Goal: Transaction & Acquisition: Purchase product/service

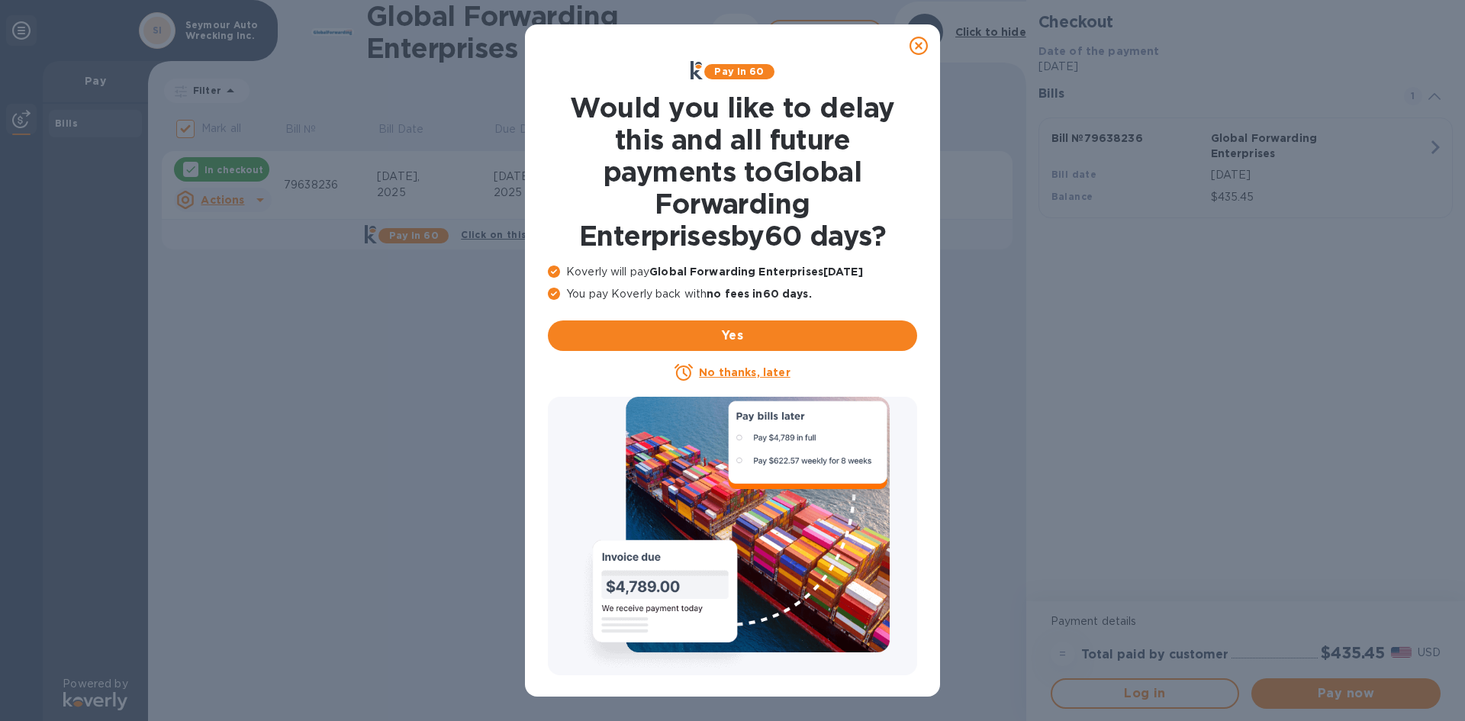
click at [919, 42] on icon at bounding box center [919, 46] width 18 height 18
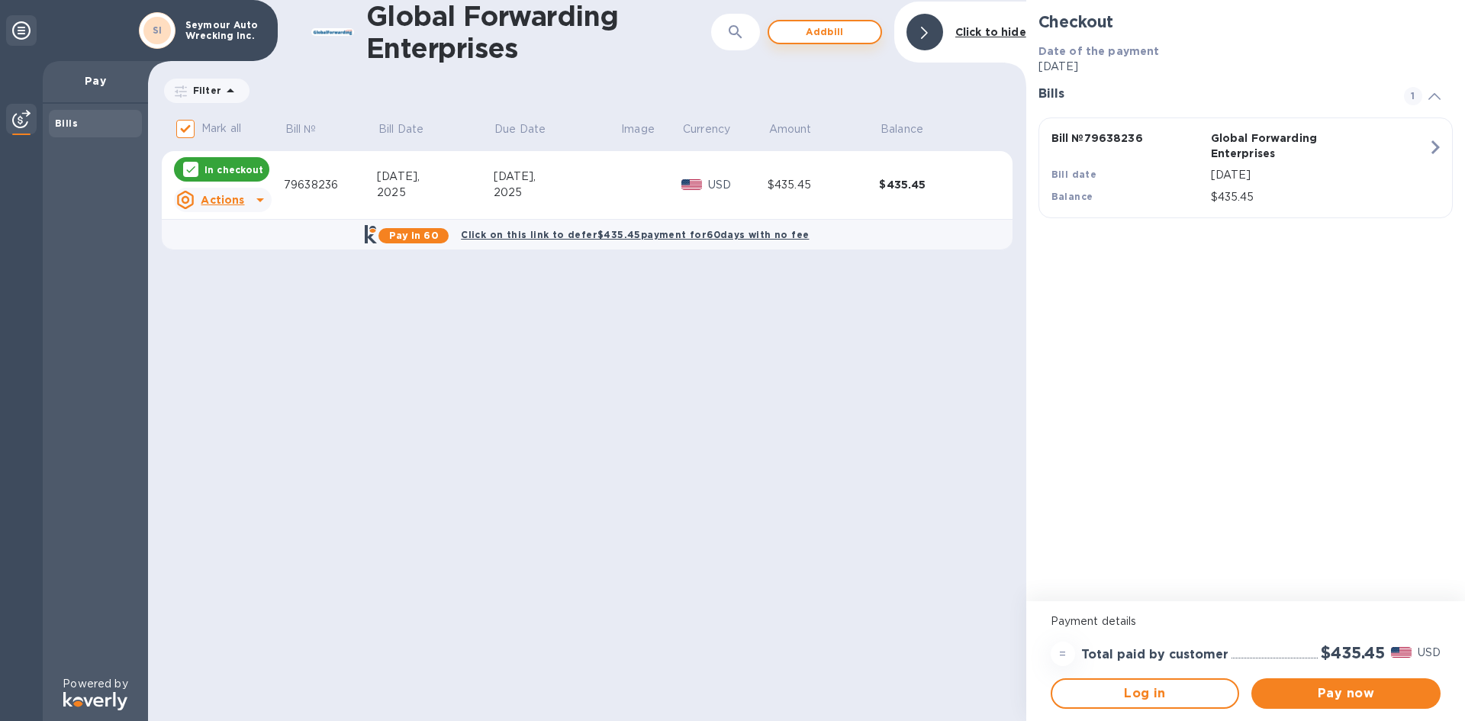
click at [834, 37] on span "Add bill" at bounding box center [825, 32] width 87 height 18
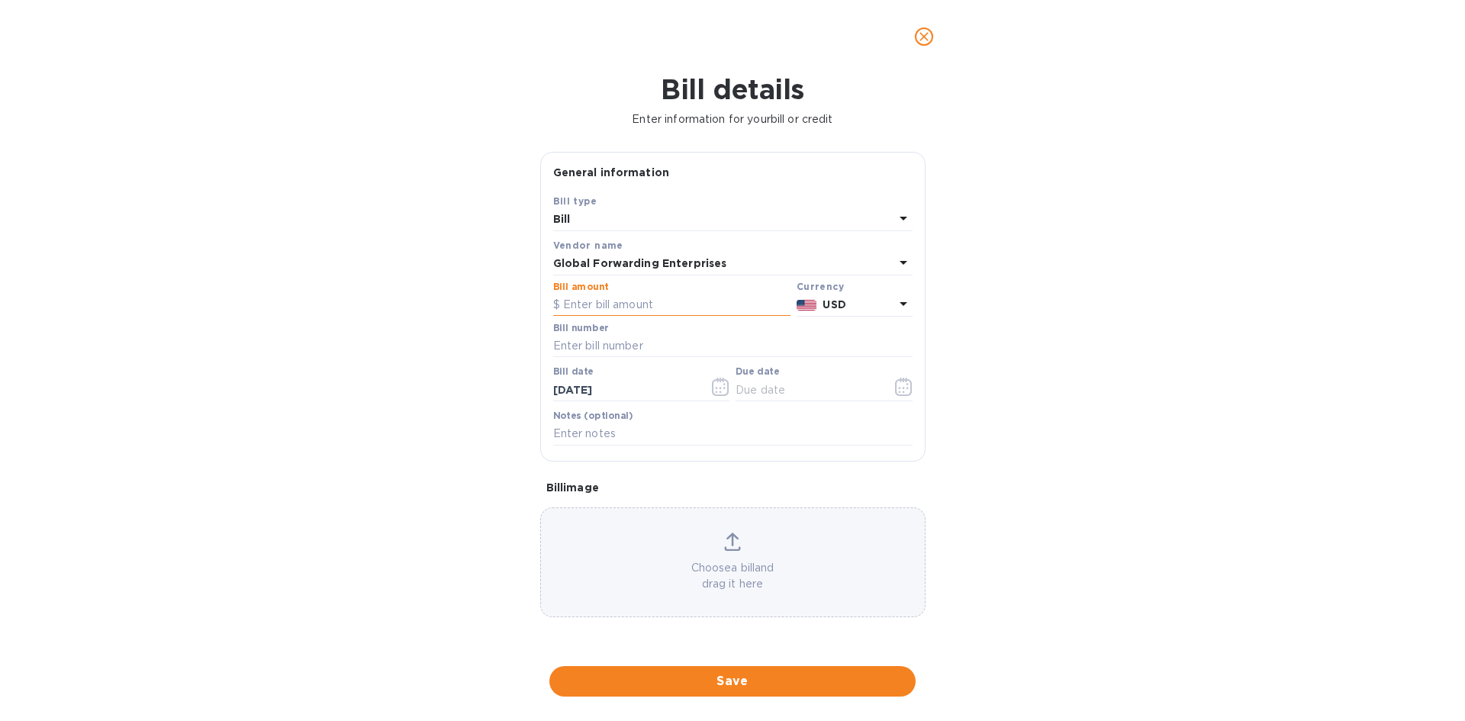
click at [641, 298] on input "text" at bounding box center [671, 305] width 237 height 23
type input "323.87"
type input "79623054"
type input "[DATE]"
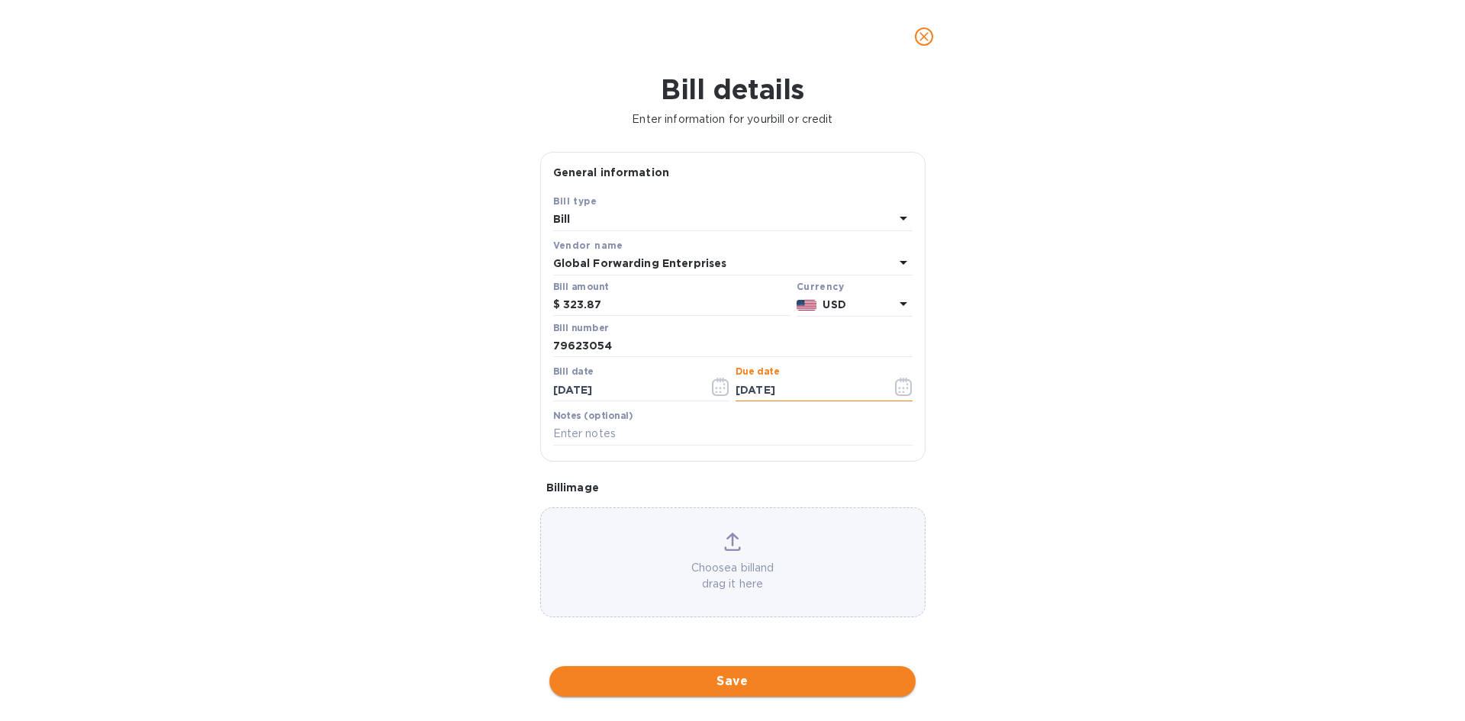
click at [747, 688] on span "Save" at bounding box center [733, 681] width 342 height 18
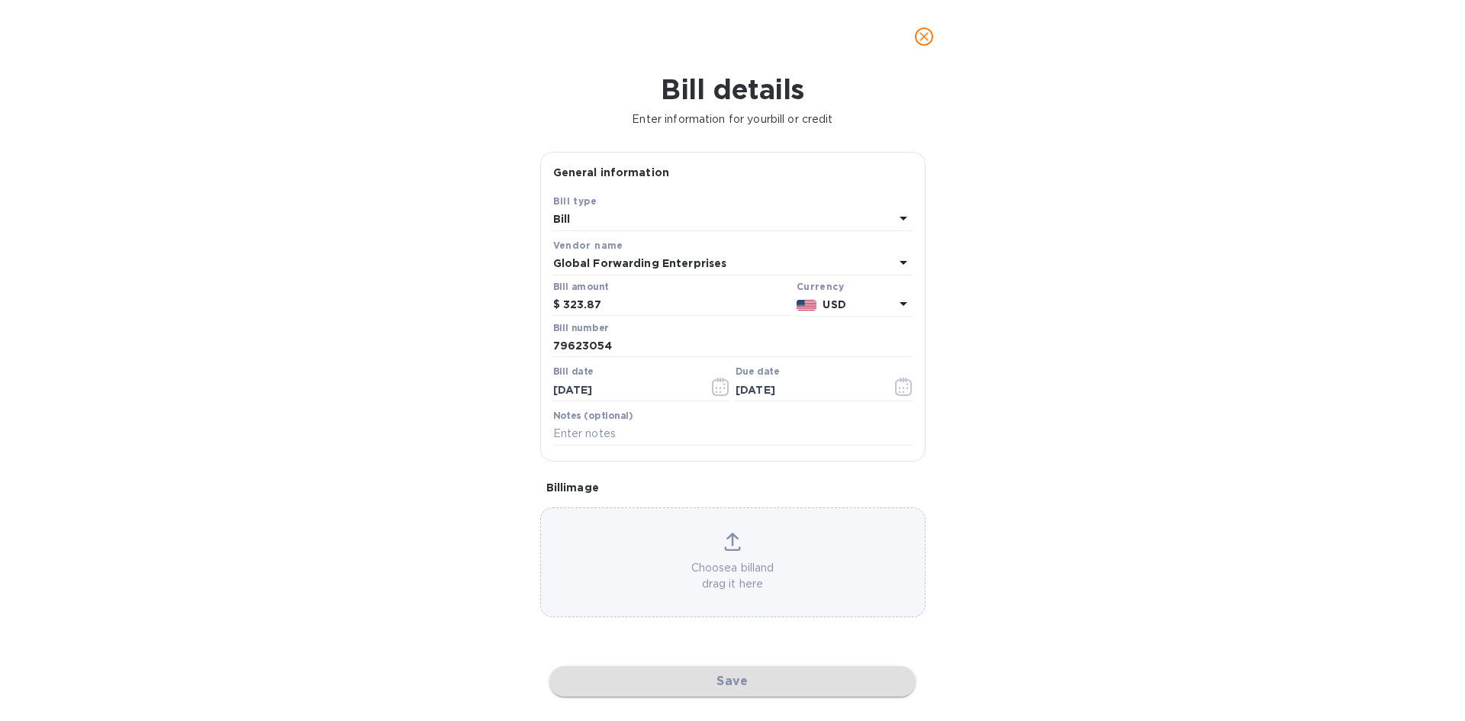
checkbox input "false"
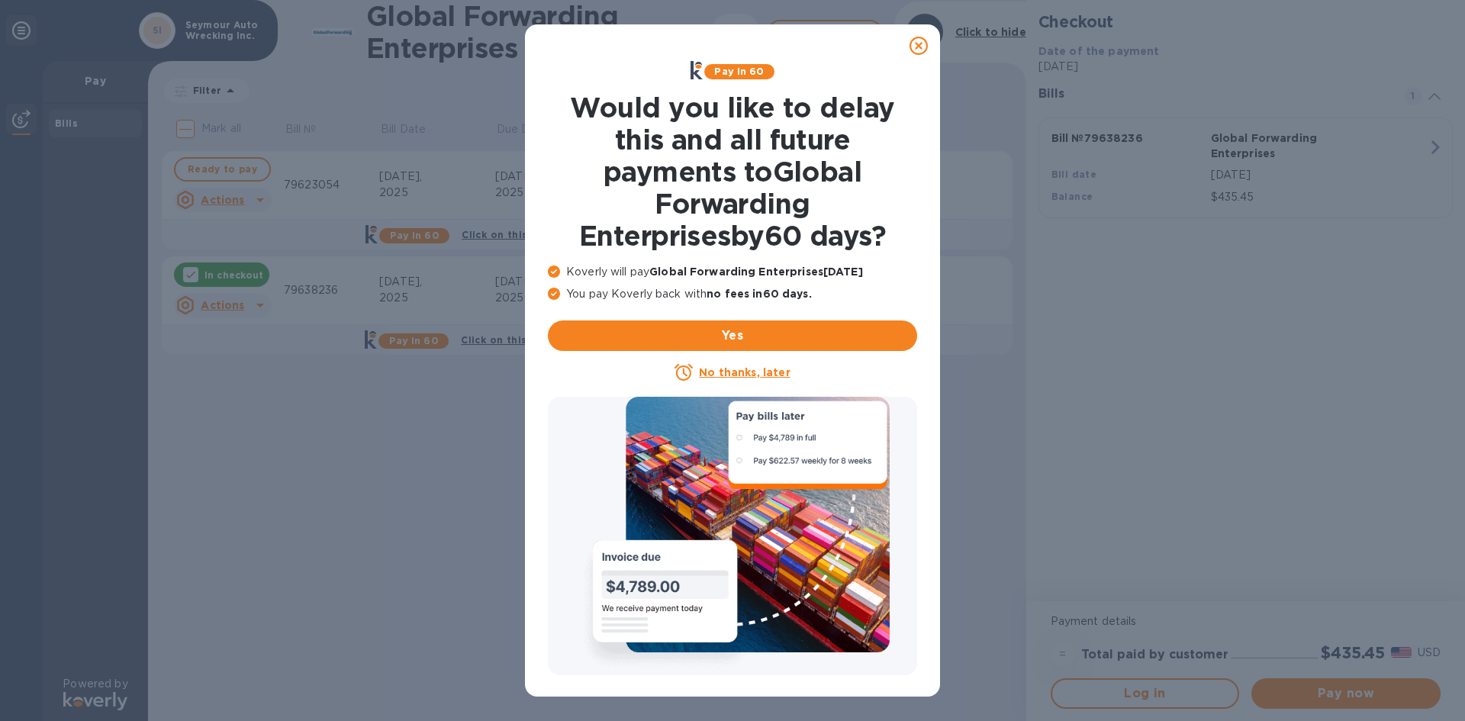
click at [922, 48] on icon at bounding box center [919, 46] width 18 height 18
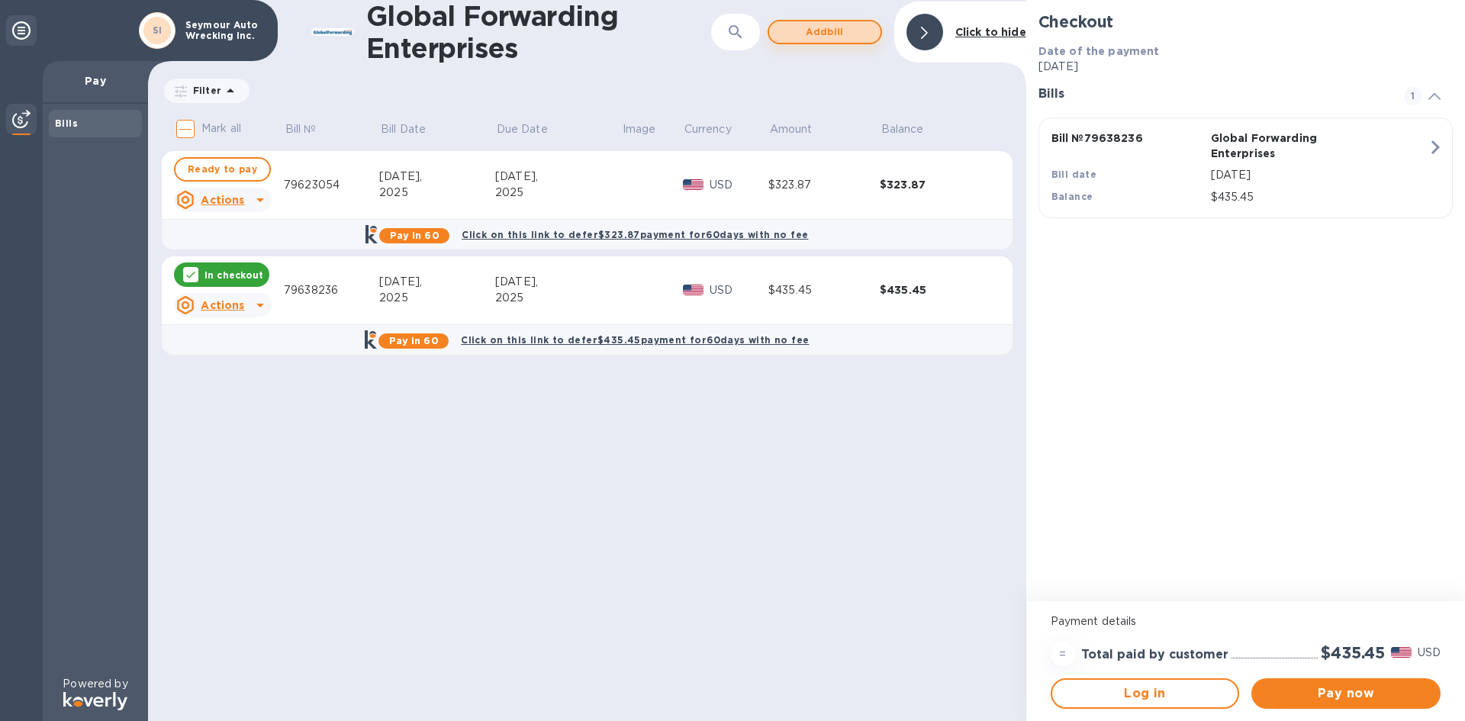
click at [820, 36] on span "Add bill" at bounding box center [825, 32] width 87 height 18
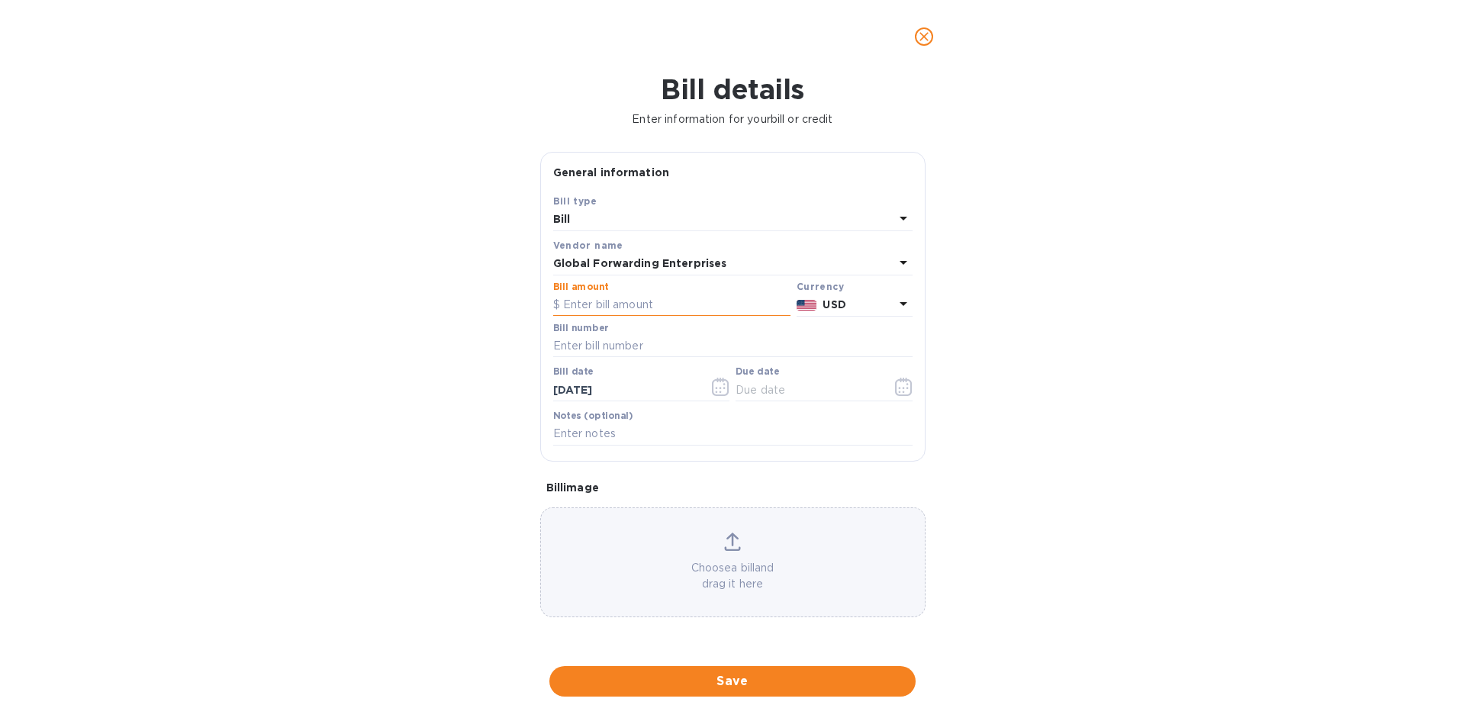
click at [590, 309] on input "text" at bounding box center [671, 305] width 237 height 23
type input "307.43"
type input "79620634"
type input "[DATE]"
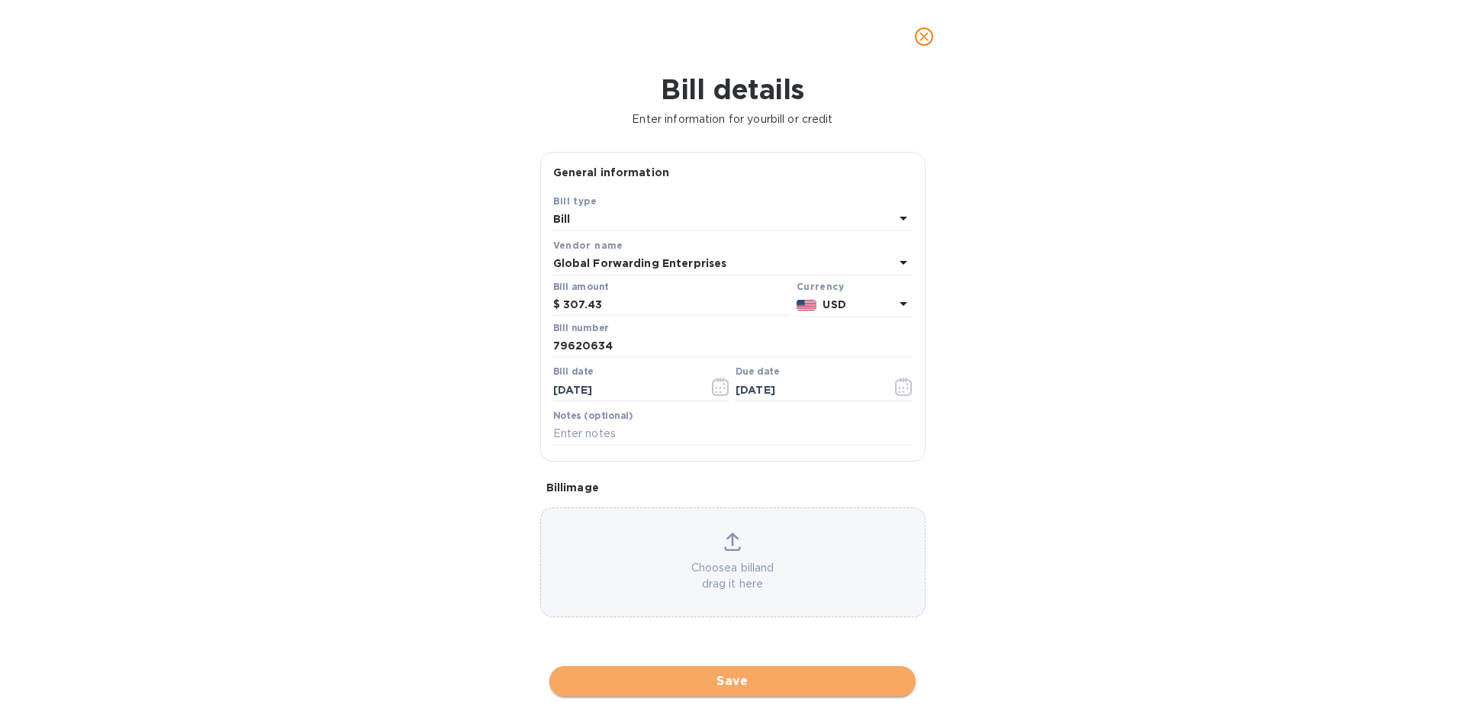
click at [755, 670] on button "Save" at bounding box center [733, 681] width 366 height 31
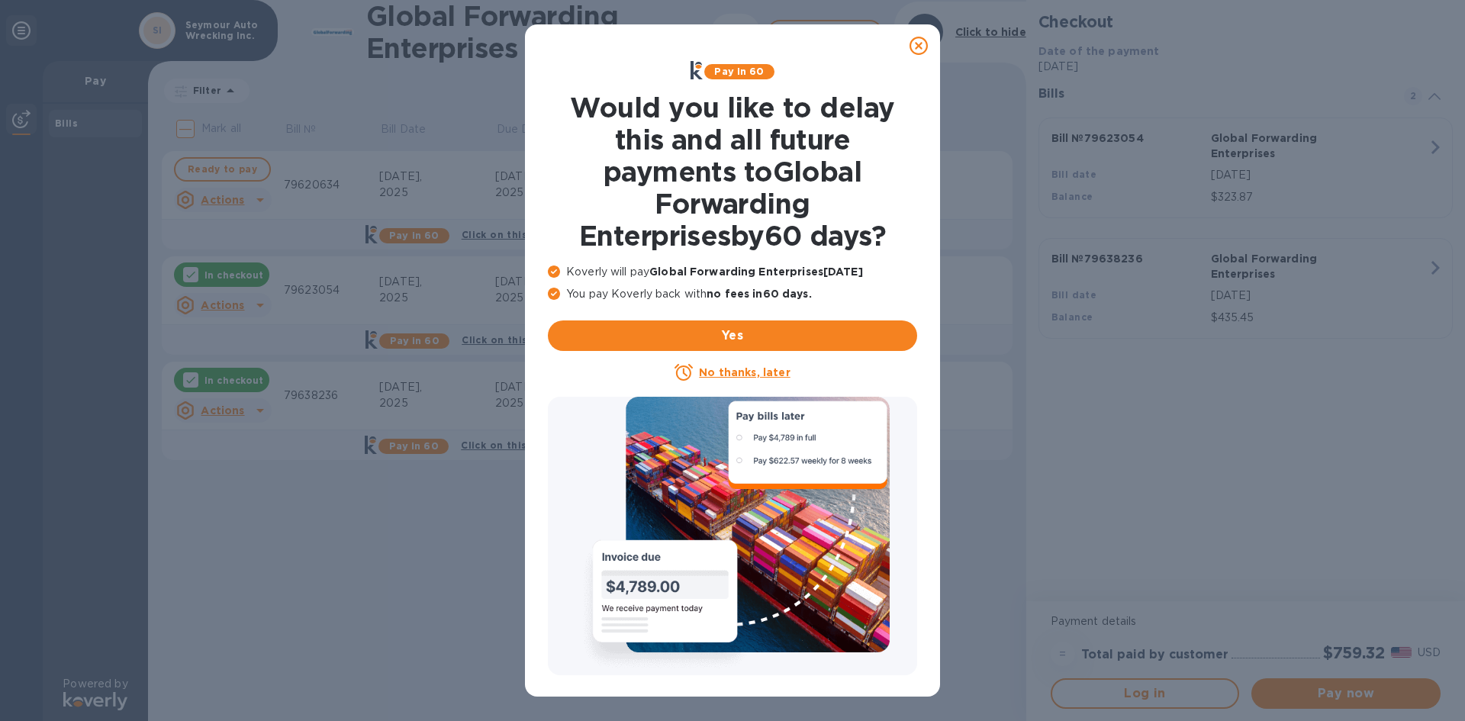
click at [917, 47] on icon at bounding box center [919, 46] width 18 height 18
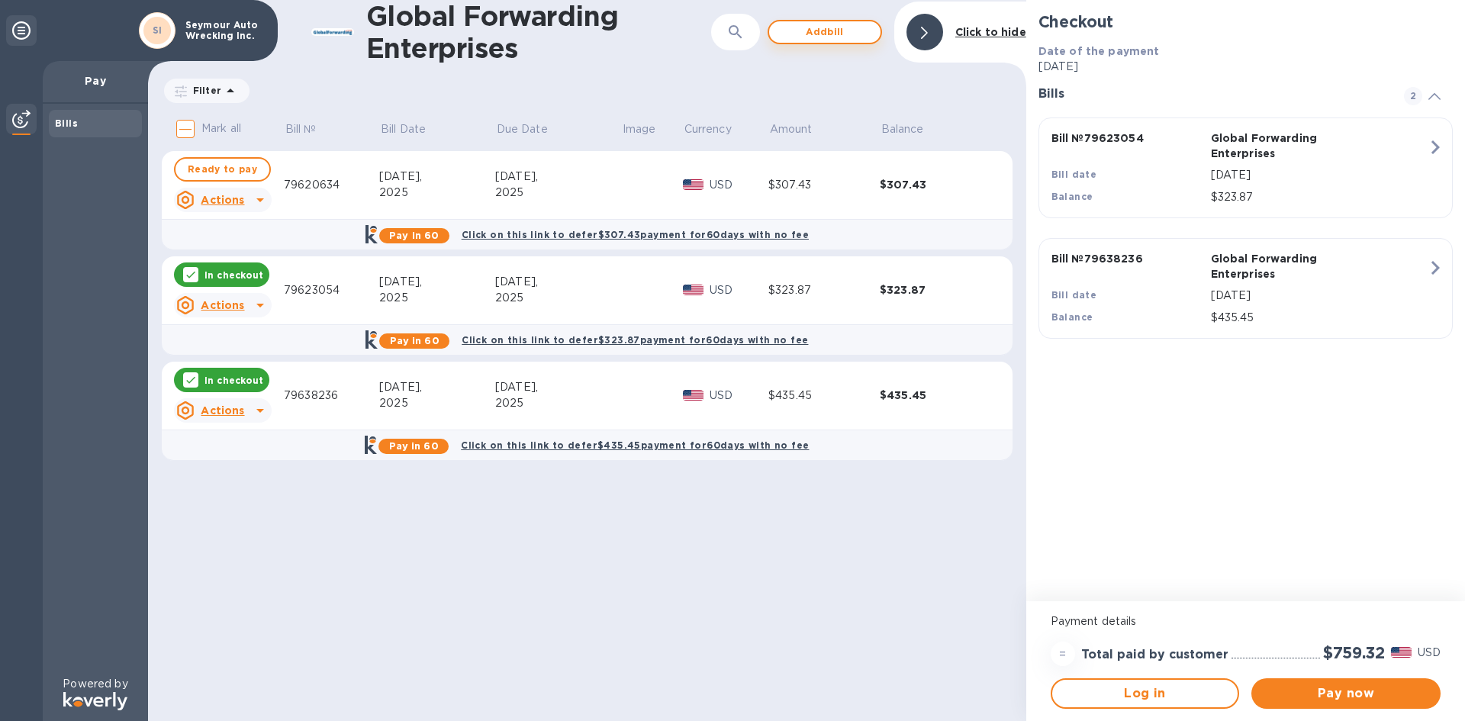
click at [826, 31] on span "Add bill" at bounding box center [825, 32] width 87 height 18
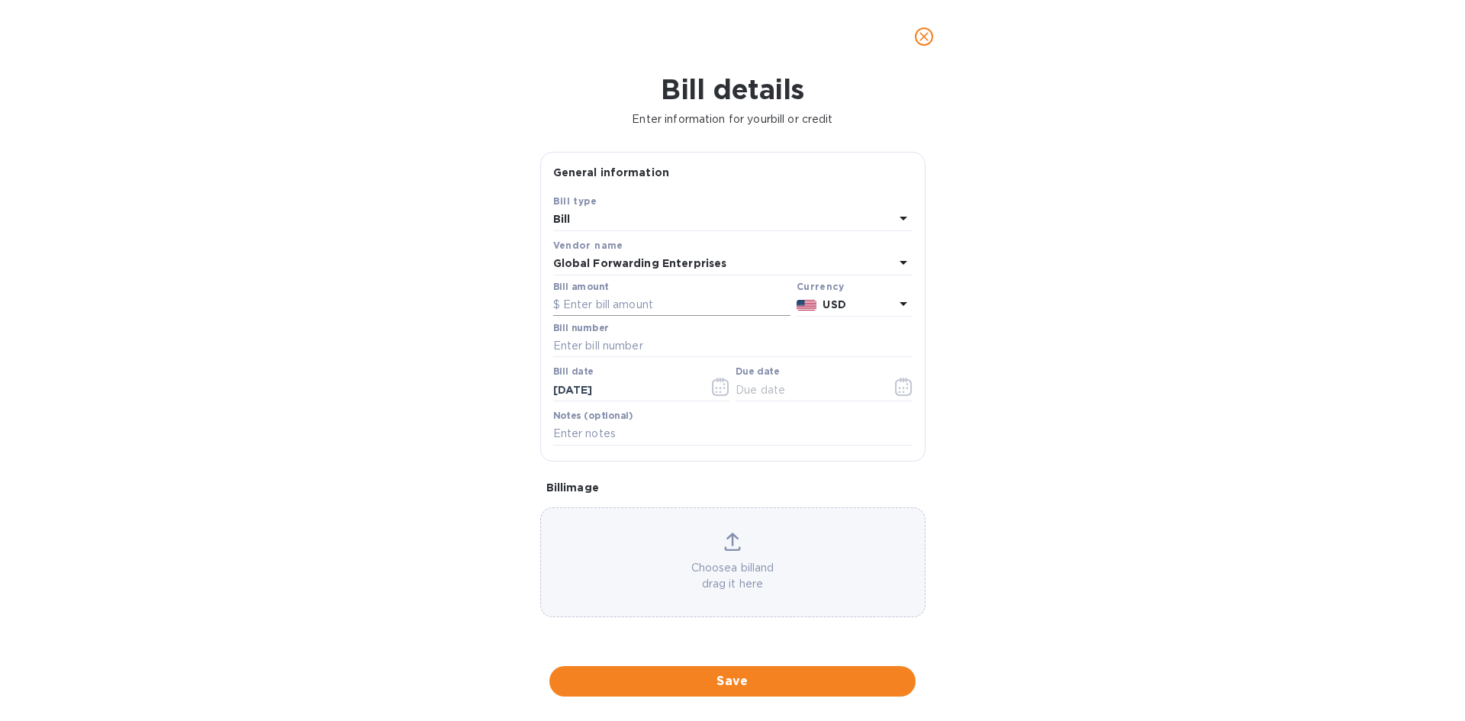
click at [637, 299] on input "text" at bounding box center [671, 305] width 237 height 23
type input "307.43"
type input "79620635"
type input "[DATE]"
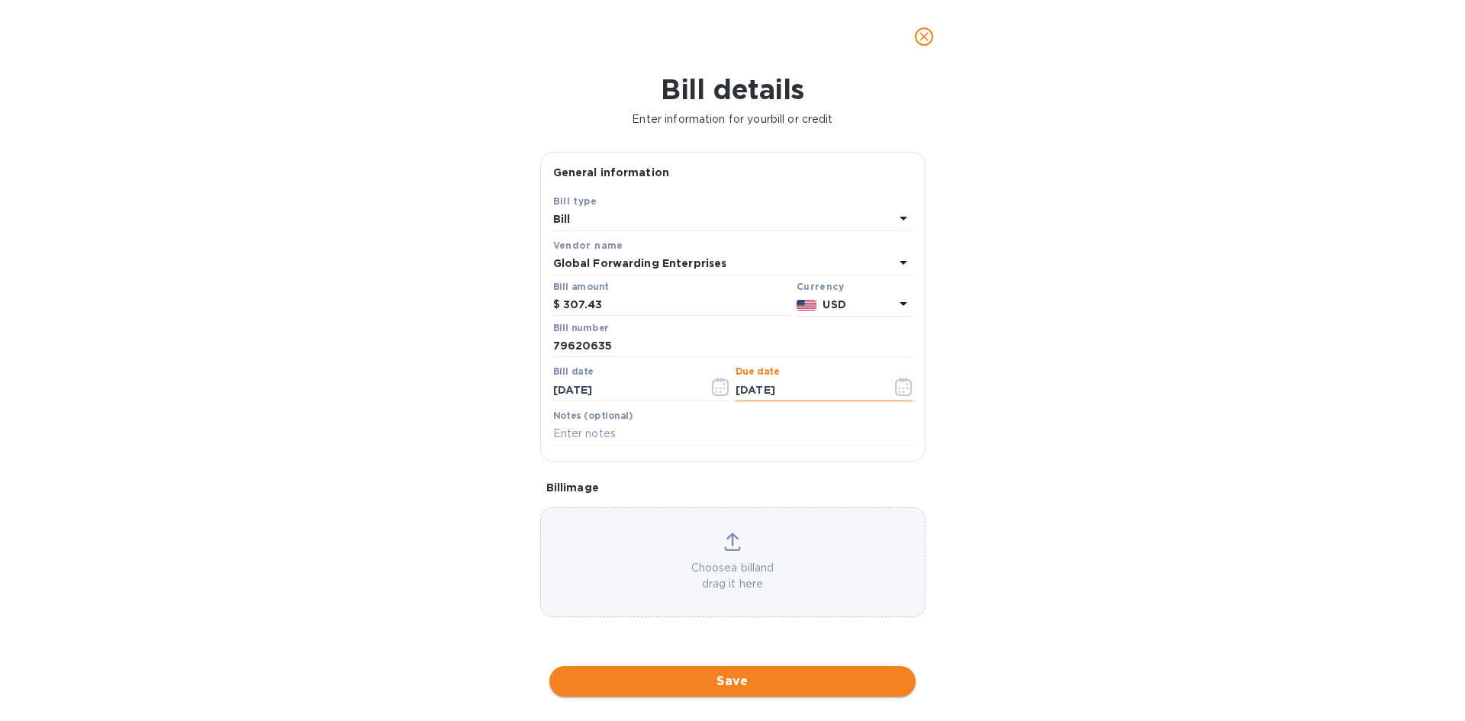
click at [734, 674] on span "Save" at bounding box center [733, 681] width 342 height 18
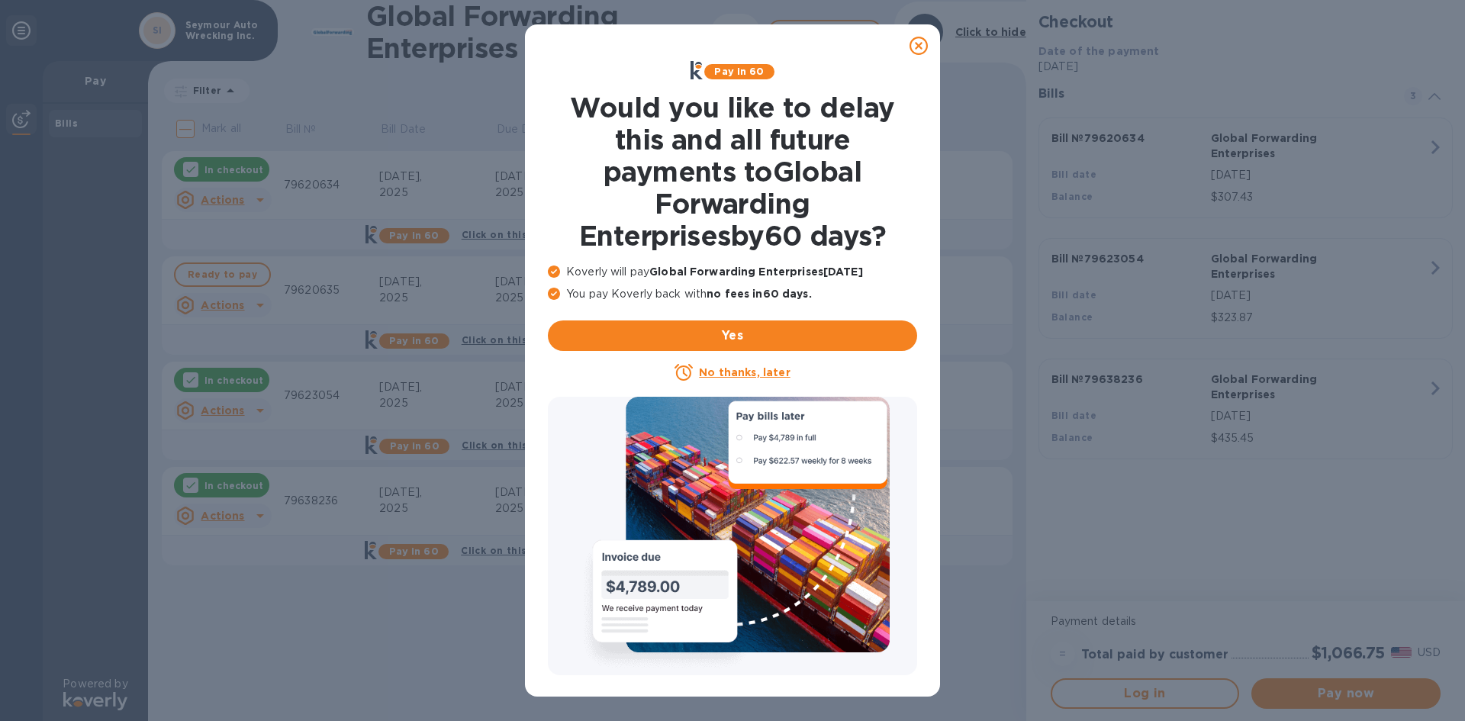
click at [923, 48] on icon at bounding box center [919, 46] width 18 height 18
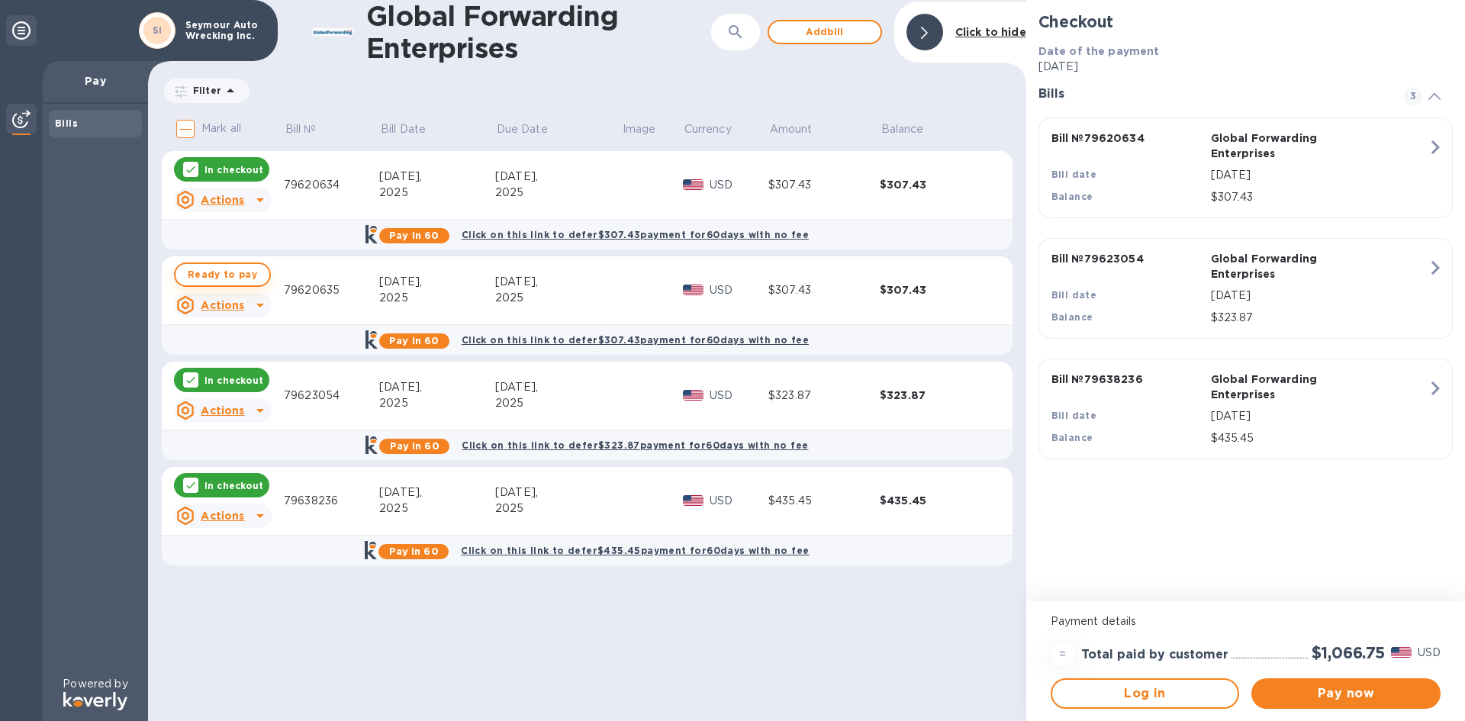
click at [224, 269] on span "Ready to pay" at bounding box center [222, 275] width 69 height 18
checkbox input "true"
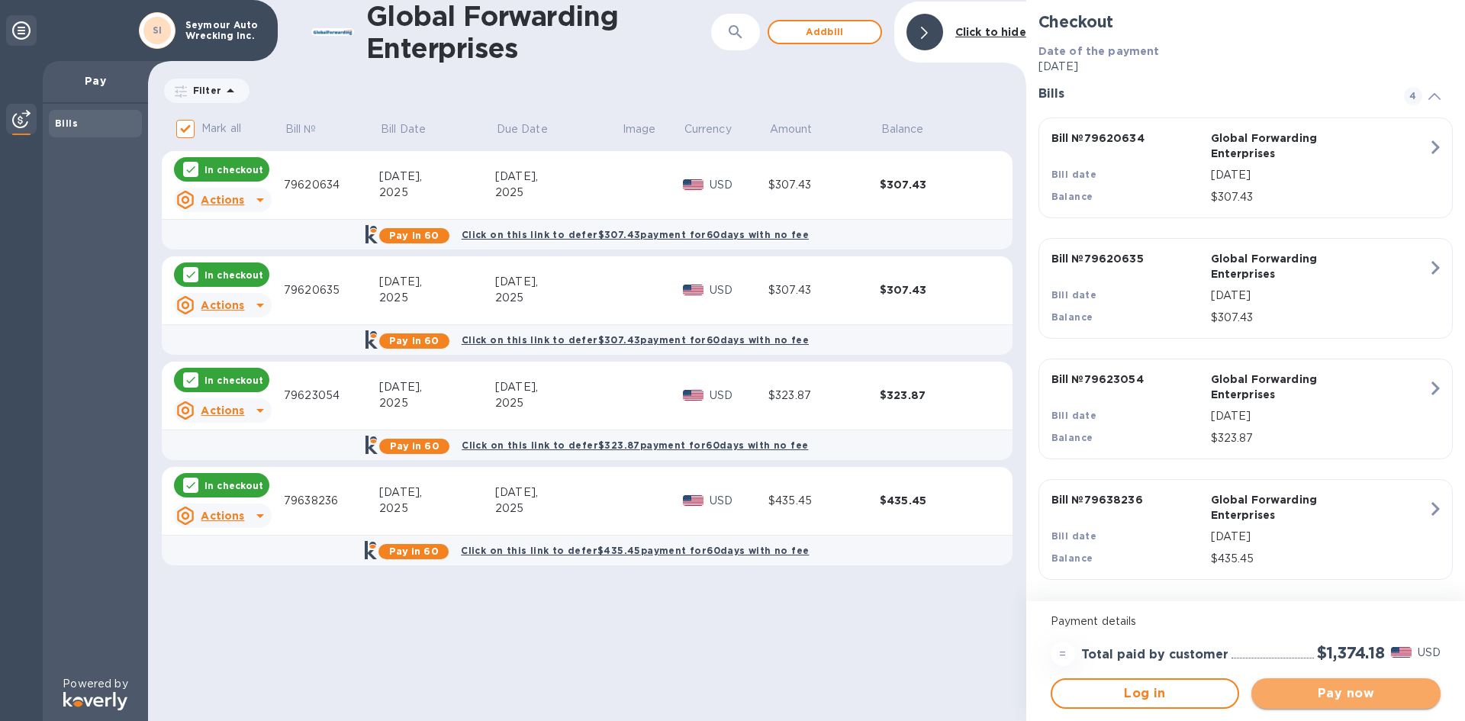
click at [1365, 696] on span "Pay now" at bounding box center [1346, 694] width 165 height 18
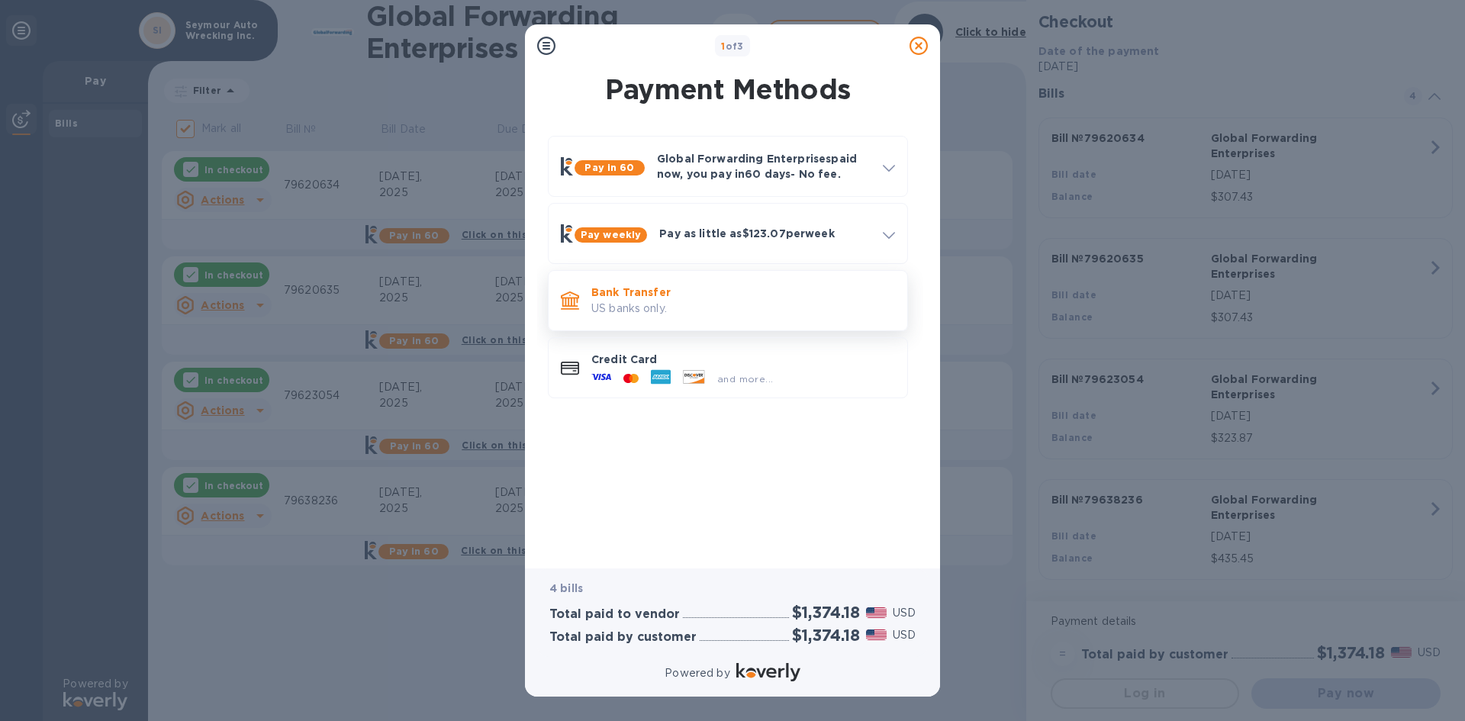
click at [666, 302] on p "US banks only." at bounding box center [743, 309] width 304 height 16
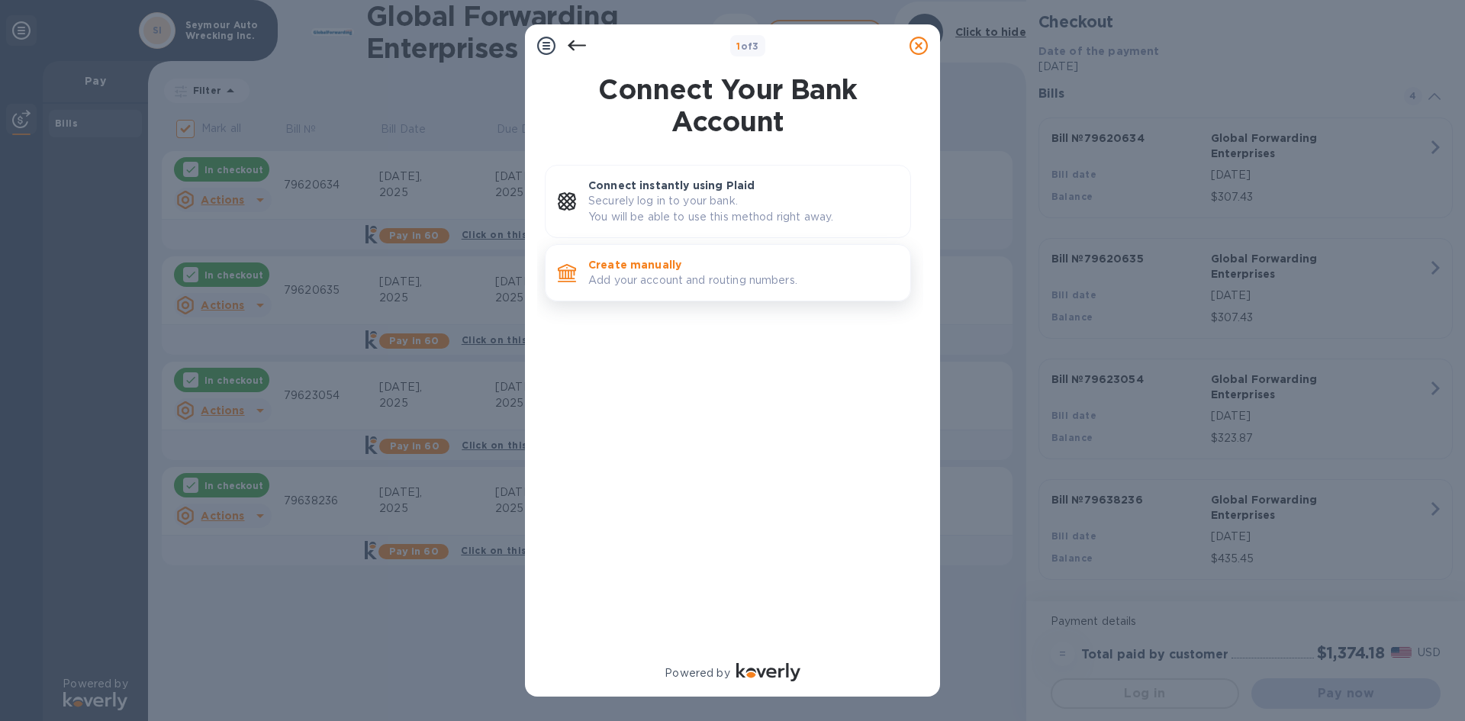
click at [646, 274] on p "Add your account and routing numbers." at bounding box center [743, 280] width 310 height 16
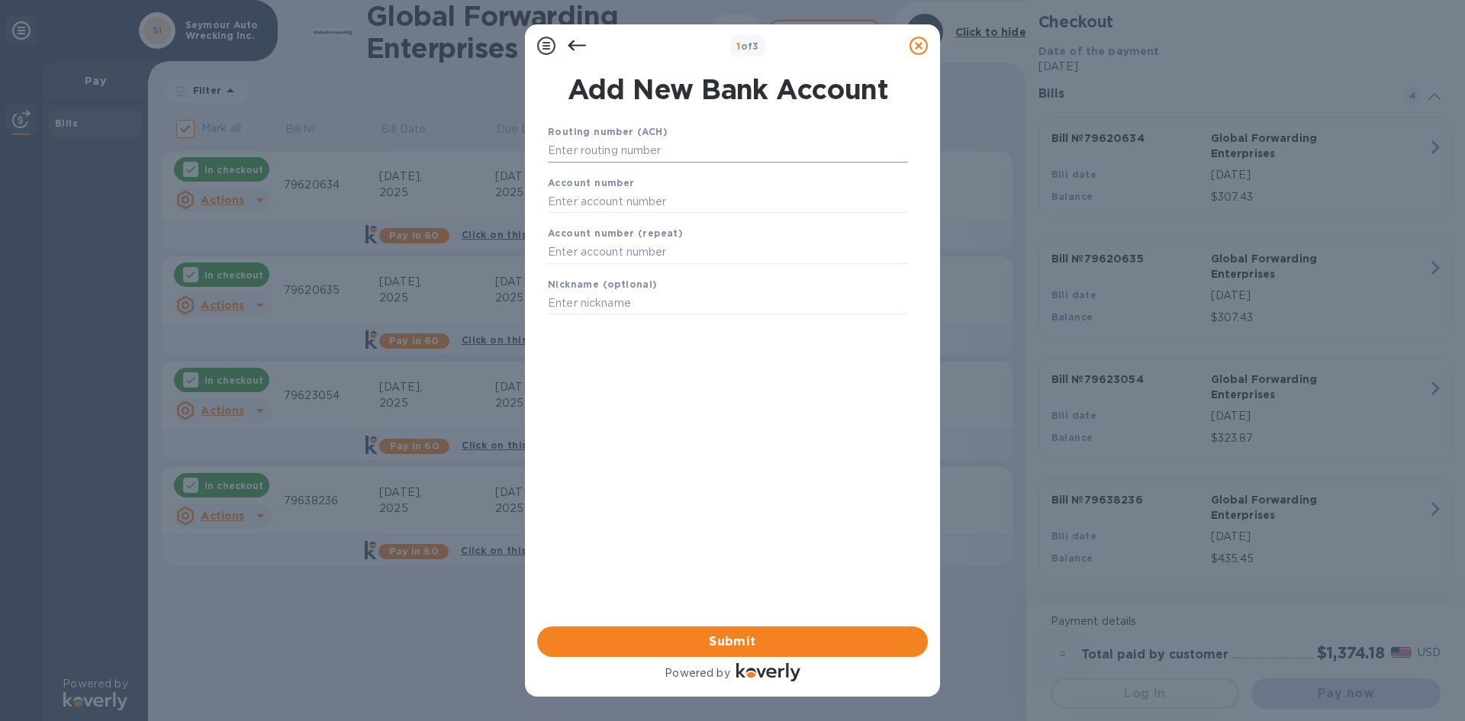
click at [625, 155] on input "text" at bounding box center [728, 151] width 360 height 23
type input "011900571"
type input "009476239106"
type input "BOA"
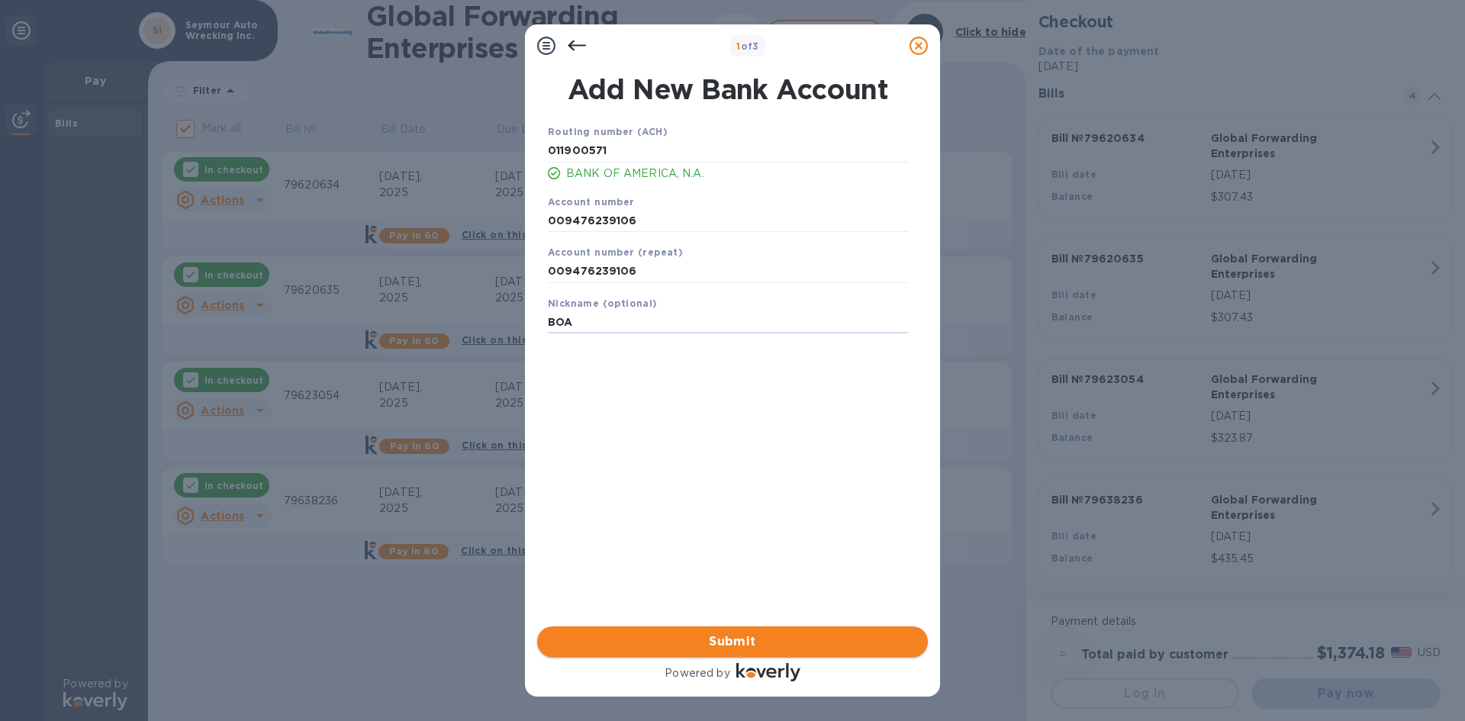
click at [746, 633] on span "Submit" at bounding box center [733, 642] width 366 height 18
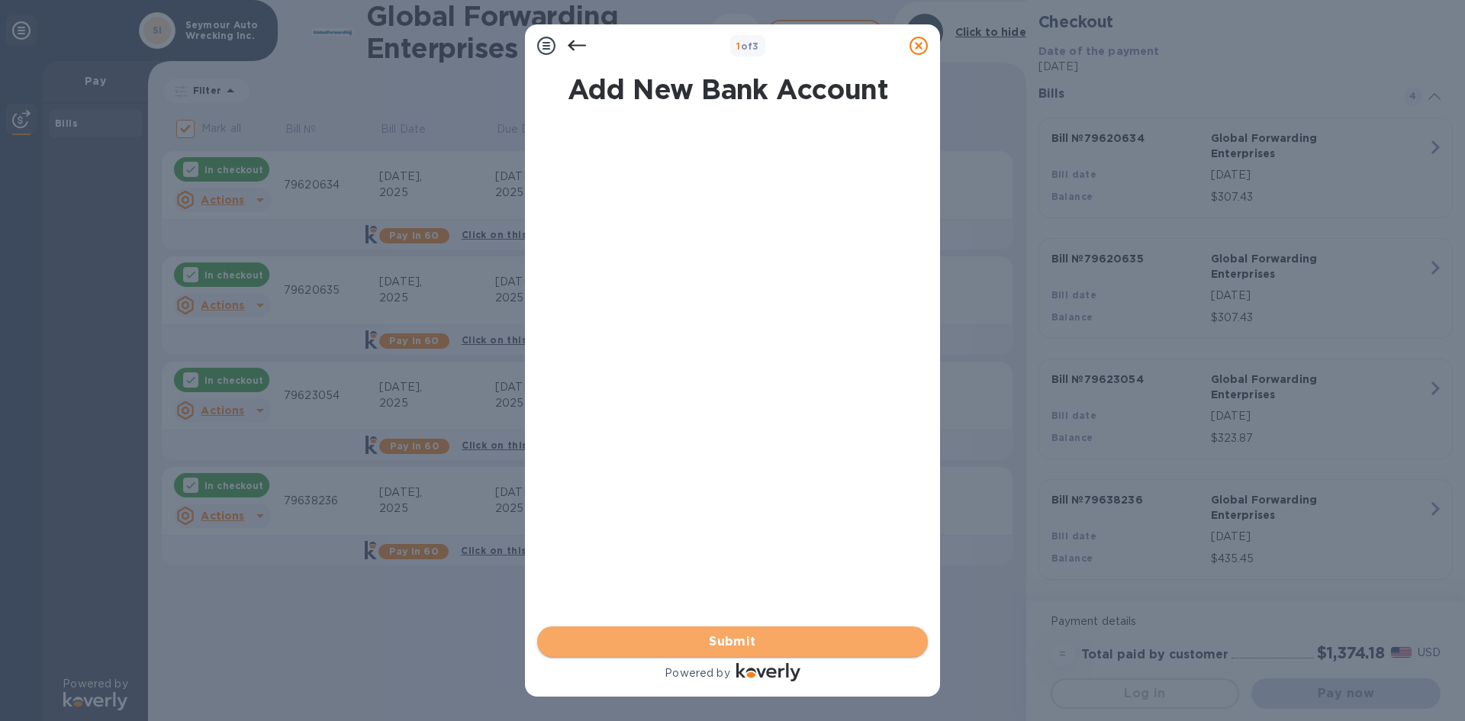
click at [743, 641] on span "Submit" at bounding box center [733, 642] width 366 height 18
